Goal: Task Accomplishment & Management: Use online tool/utility

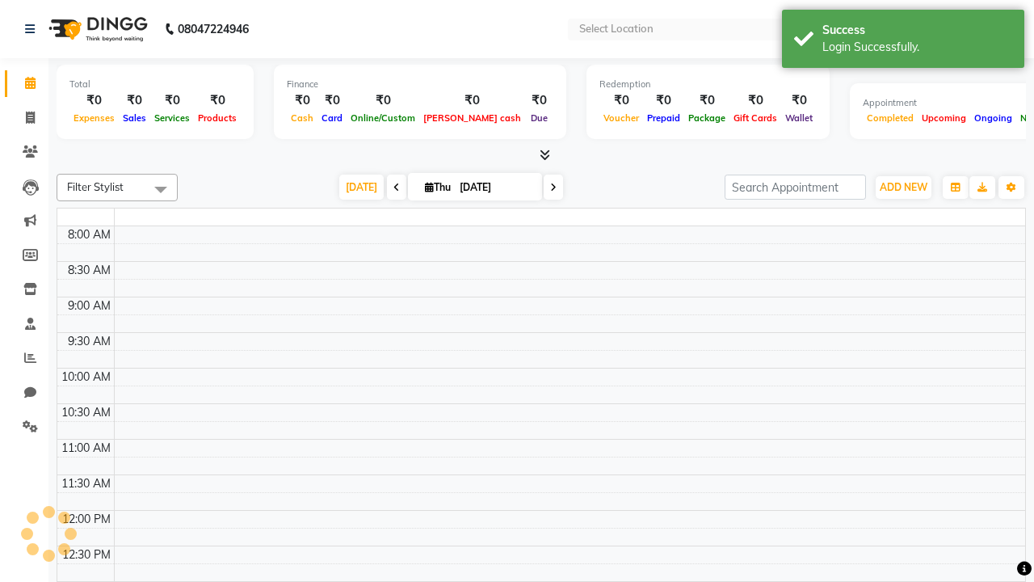
select select "en"
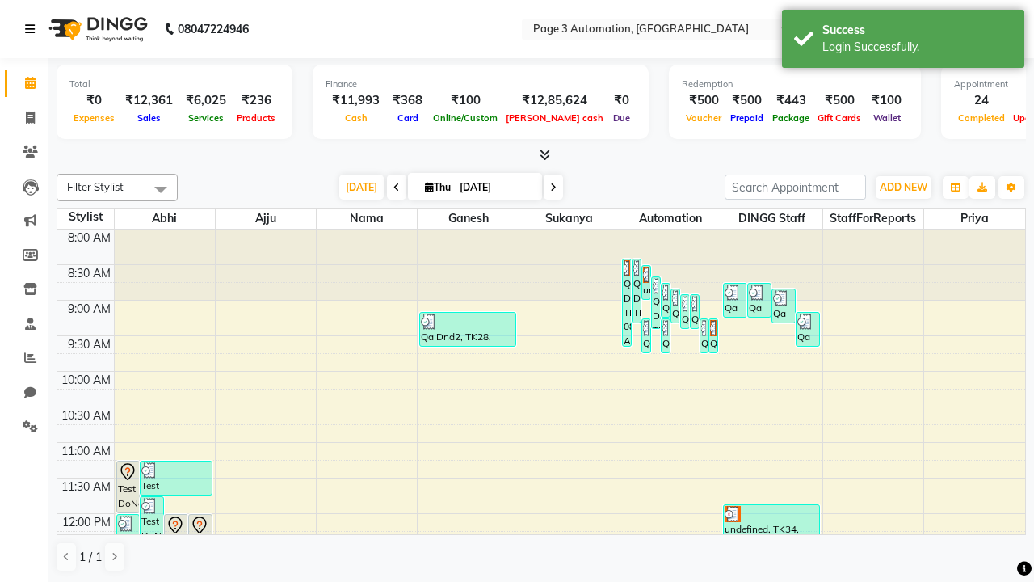
click at [33, 29] on icon at bounding box center [30, 28] width 10 height 11
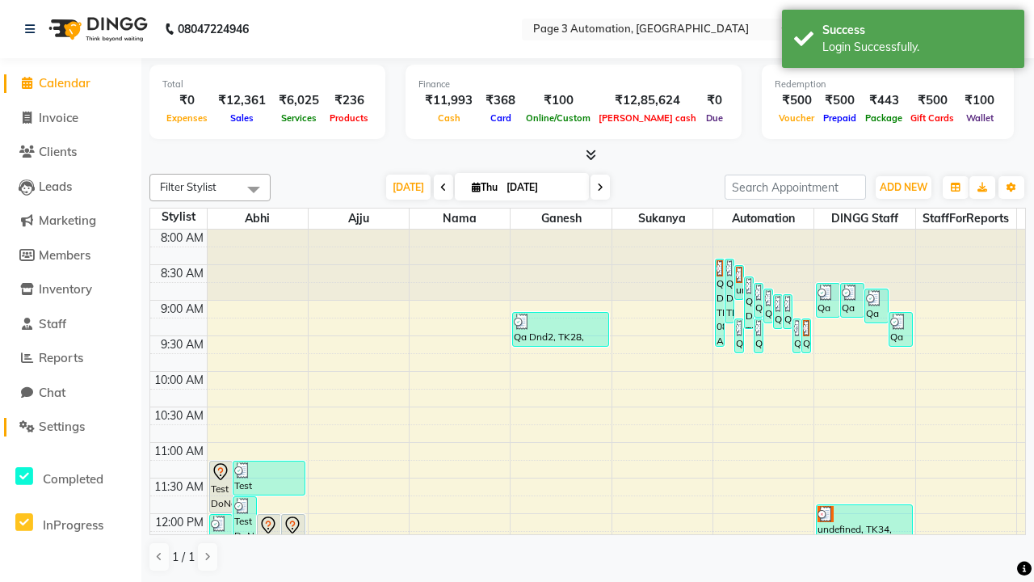
click at [70, 427] on span "Settings" at bounding box center [62, 426] width 46 height 15
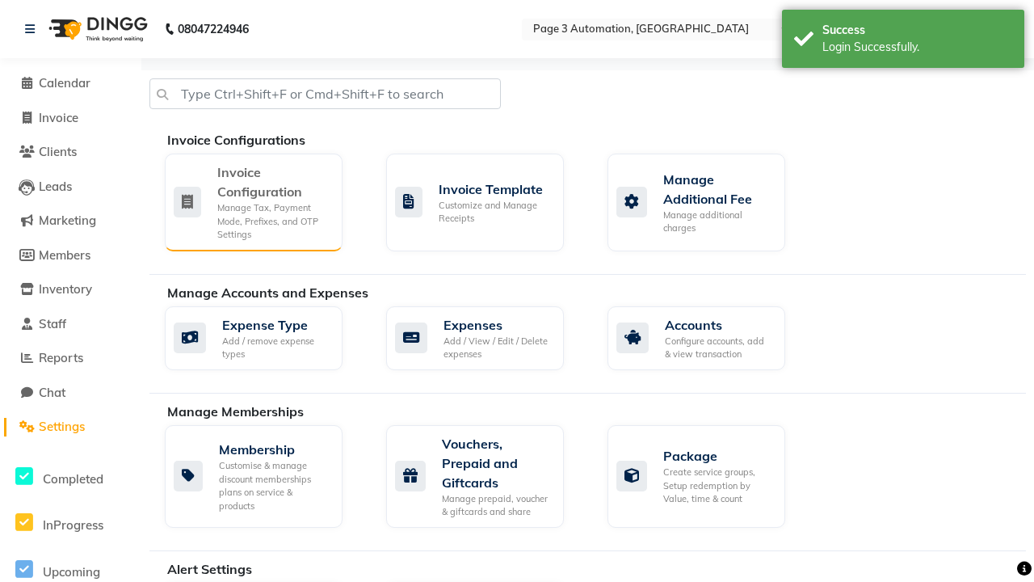
click at [253, 201] on div "Manage Tax, Payment Mode, Prefixes, and OTP Settings" at bounding box center [273, 221] width 112 height 40
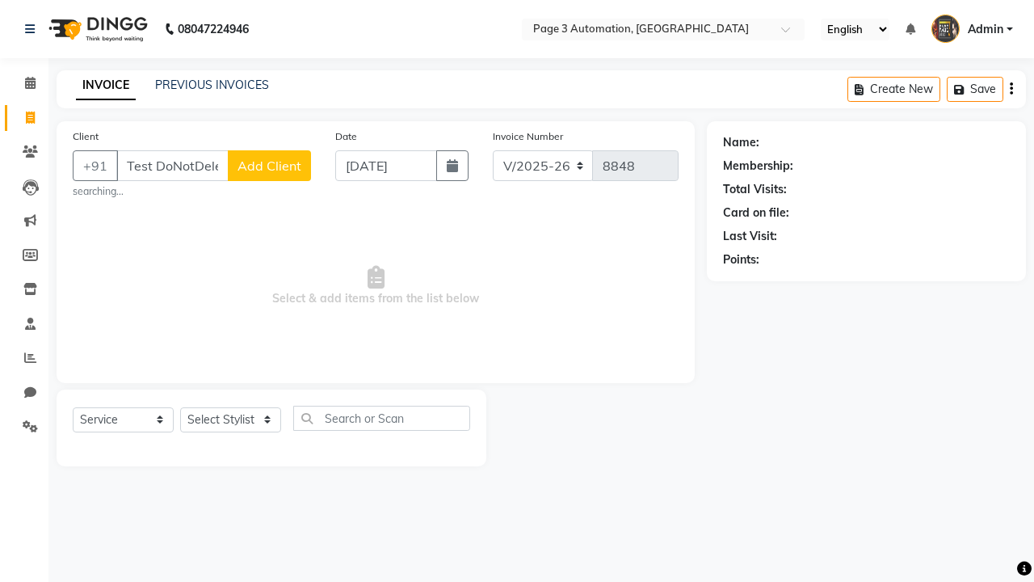
select select "2774"
select select "service"
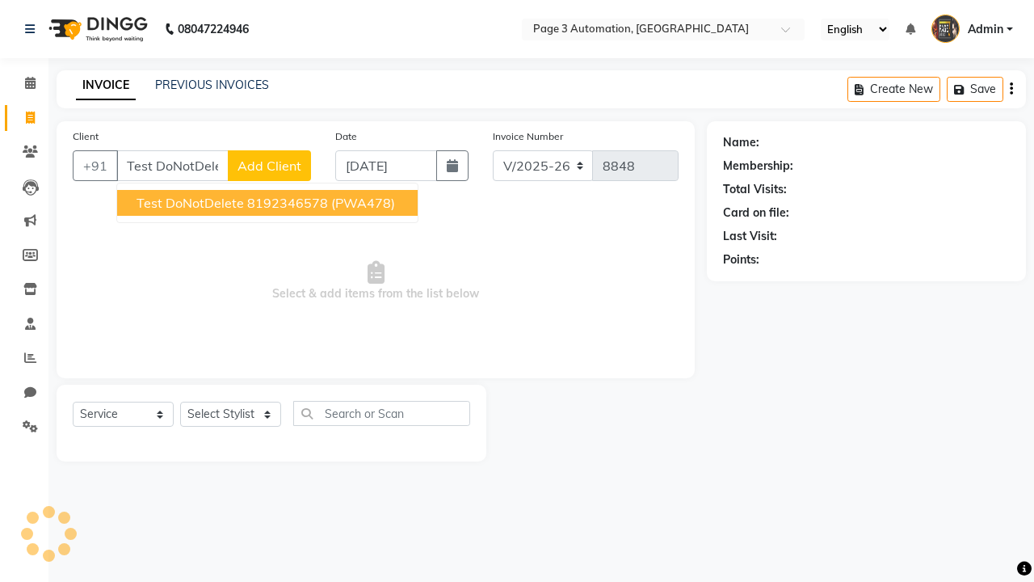
click at [269, 203] on ngb-highlight "8192346578" at bounding box center [287, 203] width 81 height 16
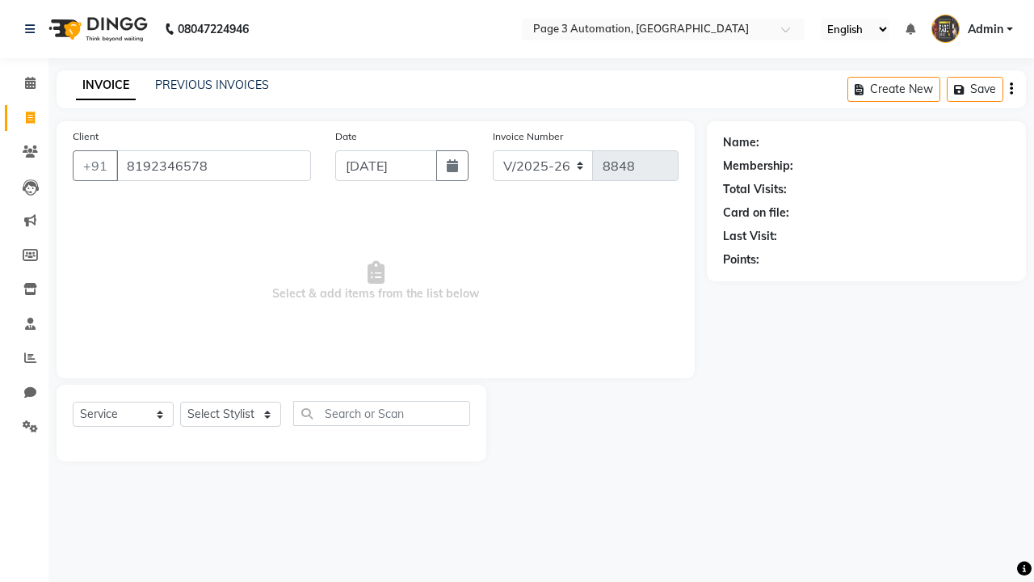
type input "8192346578"
select select "712"
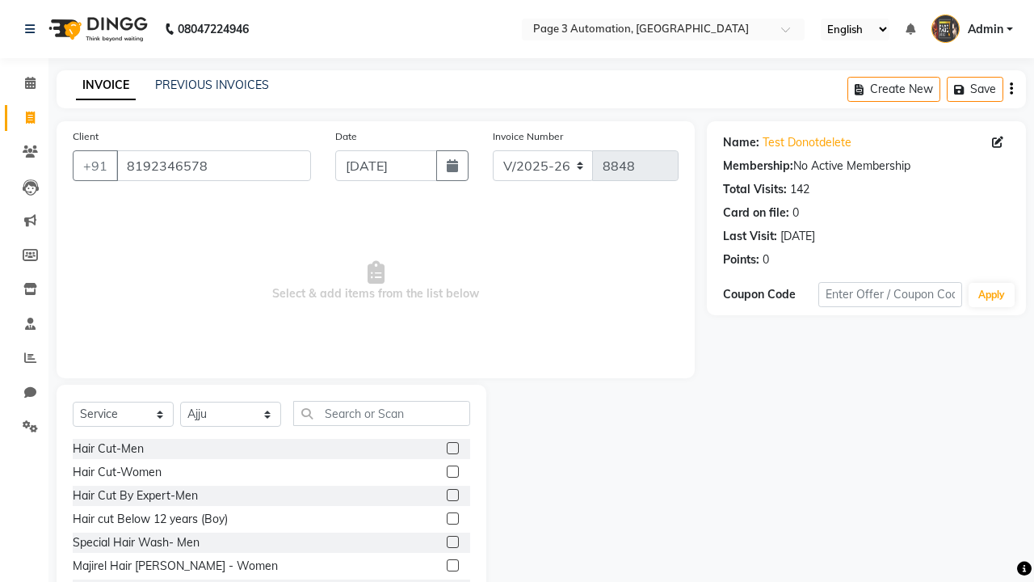
click at [452, 495] on label at bounding box center [453, 495] width 12 height 12
click at [452, 495] on input "checkbox" at bounding box center [452, 495] width 11 height 11
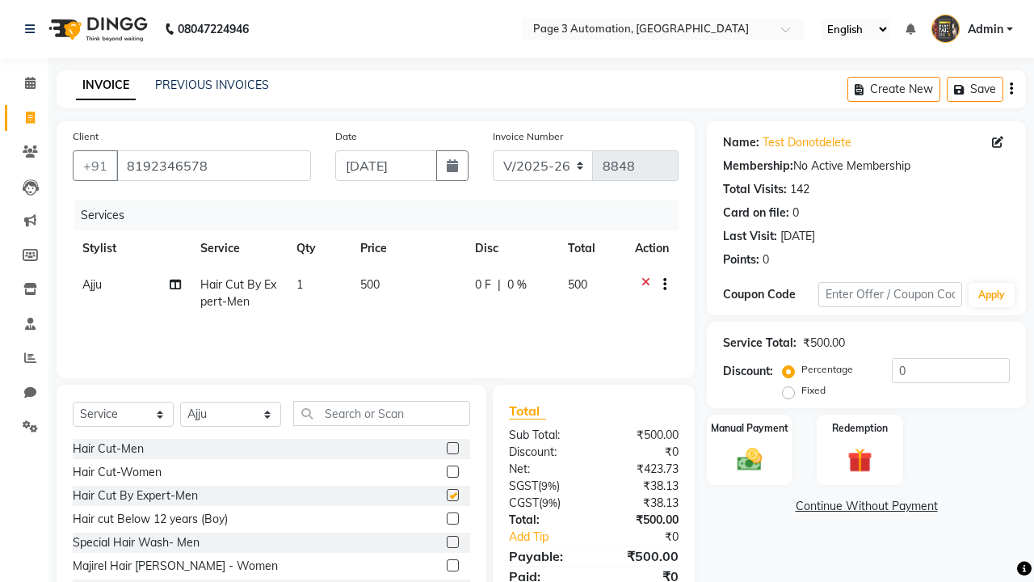
checkbox input "false"
